Goal: Information Seeking & Learning: Learn about a topic

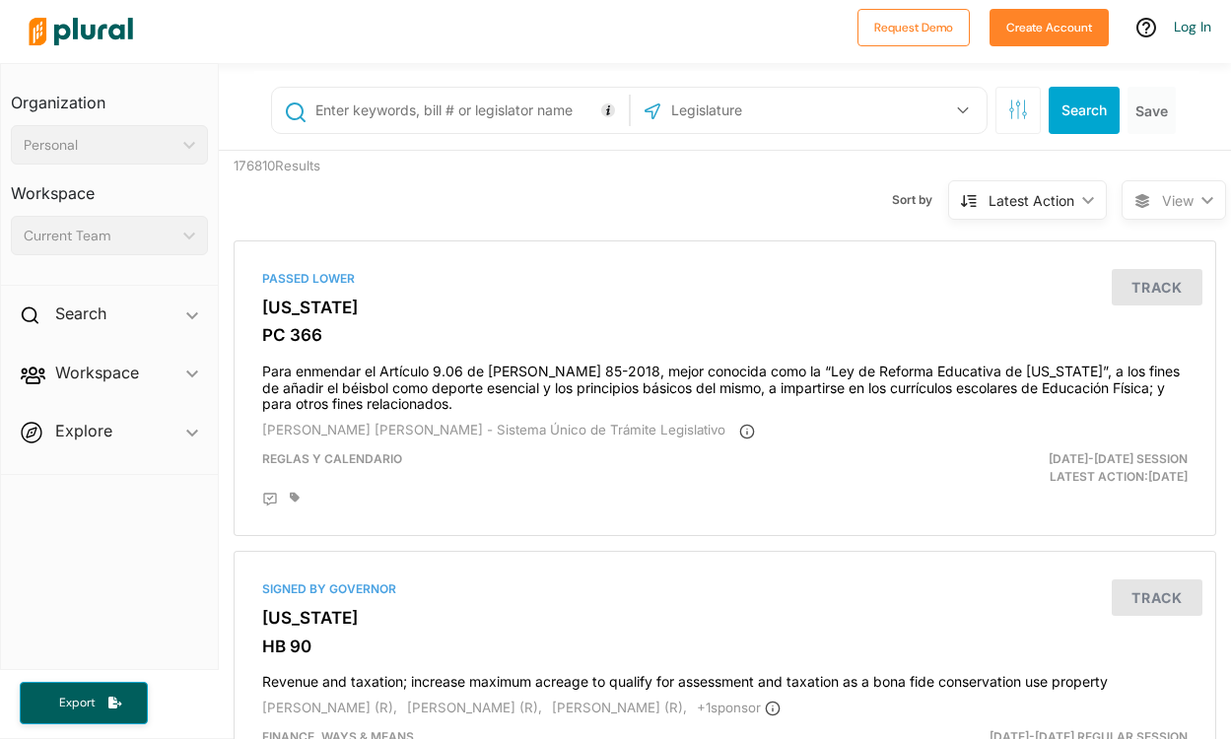
click at [696, 119] on input "text" at bounding box center [774, 110] width 211 height 37
click at [509, 106] on input "text" at bounding box center [469, 110] width 310 height 37
click at [503, 116] on input "text" at bounding box center [469, 110] width 310 height 37
drag, startPoint x: 1184, startPoint y: 244, endPoint x: 1323, endPoint y: 246, distance: 139.0
click at [1230, 246] on html "Request Demo Create Account Log In Organization Personal ic_keyboard_arrow_down…" at bounding box center [615, 369] width 1231 height 739
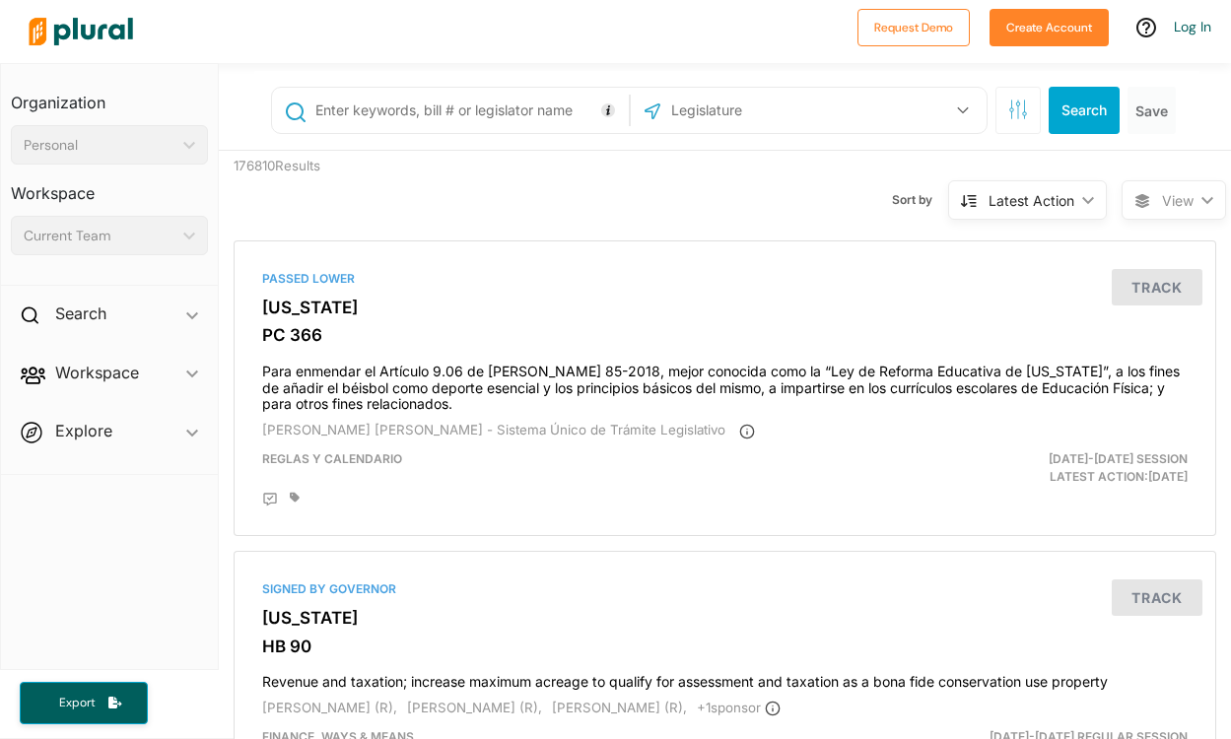
click at [442, 116] on input "text" at bounding box center [469, 110] width 310 height 37
type input "healthcare"
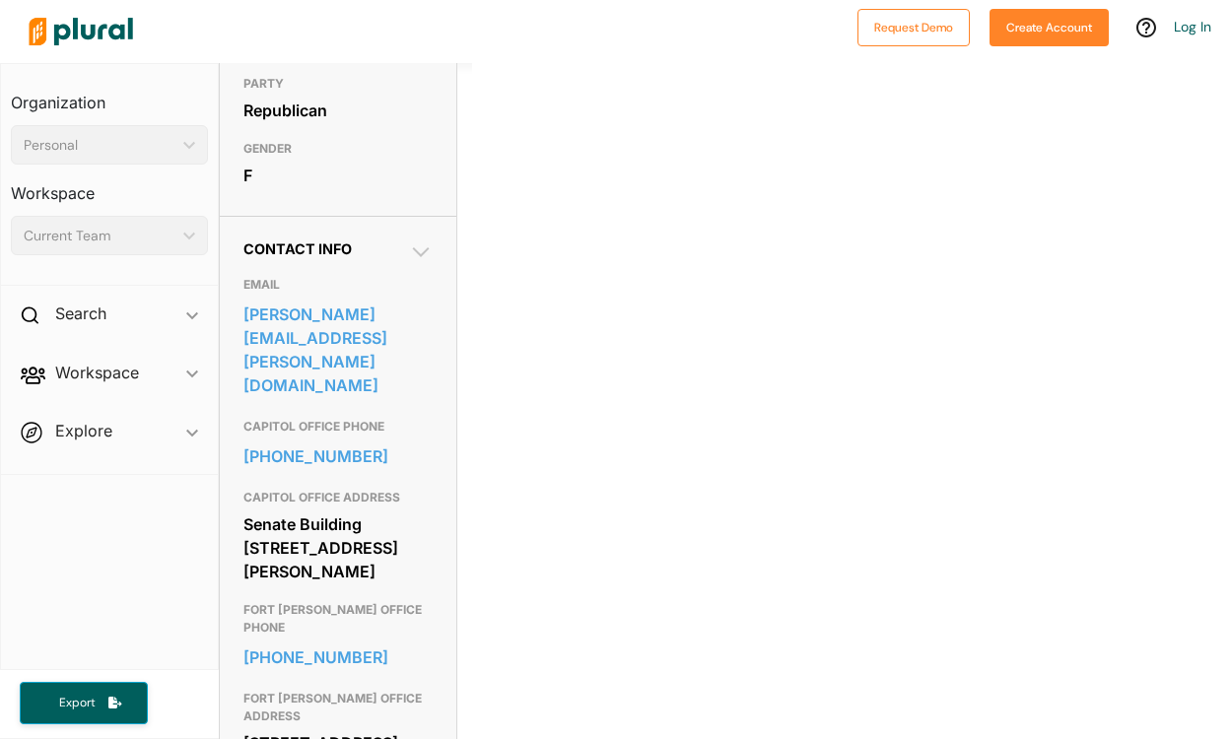
scroll to position [437, 0]
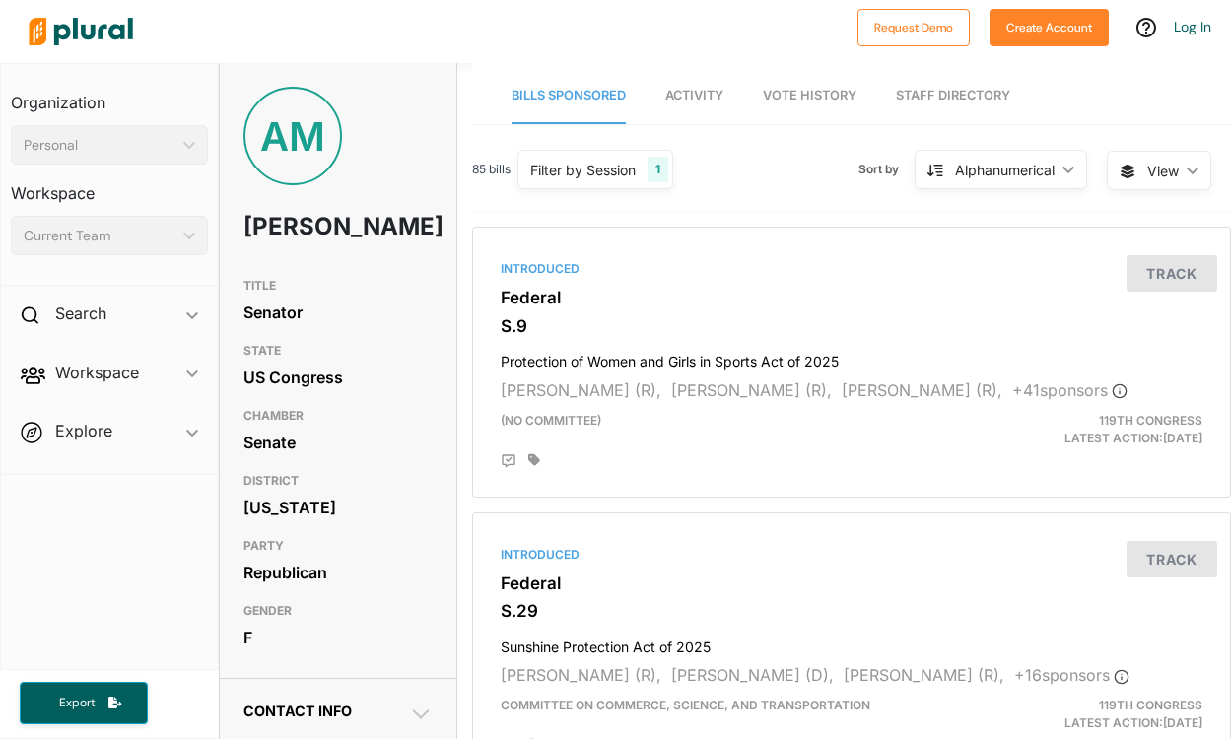
scroll to position [2, 0]
